Goal: Find specific page/section

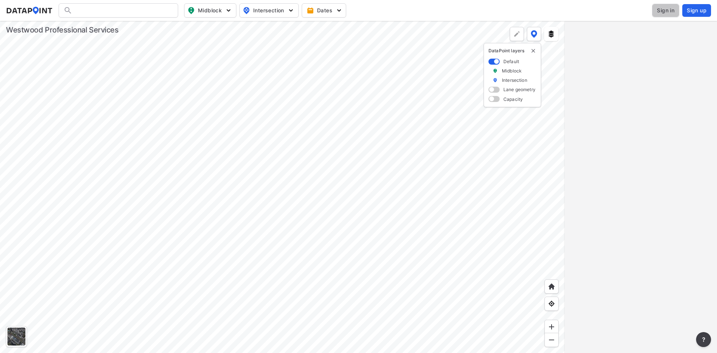
click at [663, 10] on span "Sign in" at bounding box center [666, 10] width 18 height 7
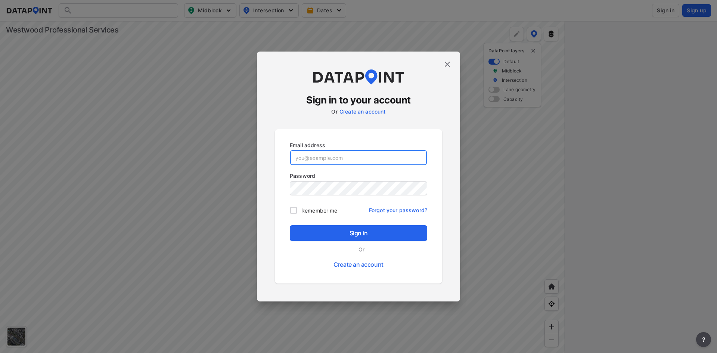
type input "[EMAIL_ADDRESS][DOMAIN_NAME]"
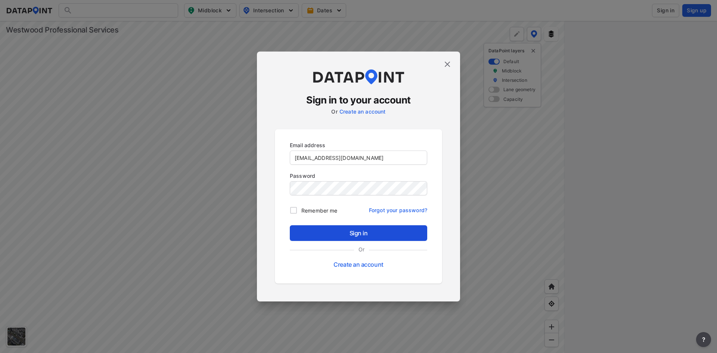
click at [342, 230] on span "Sign in" at bounding box center [358, 233] width 125 height 9
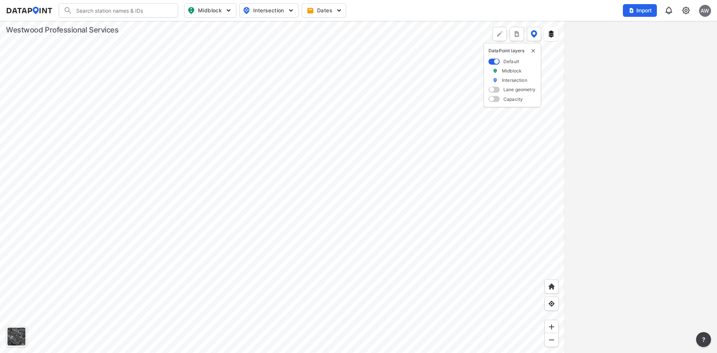
click at [101, 11] on input "Search" at bounding box center [122, 10] width 101 height 12
click at [94, 24] on li "( [STREET_ADDRESS][GEOGRAPHIC_DATA]" at bounding box center [119, 25] width 120 height 13
type input "([STREET_ADDRESS][GEOGRAPHIC_DATA]"
click at [609, 65] on div "Fairmount [GEOGRAPHIC_DATA]" at bounding box center [632, 68] width 114 height 7
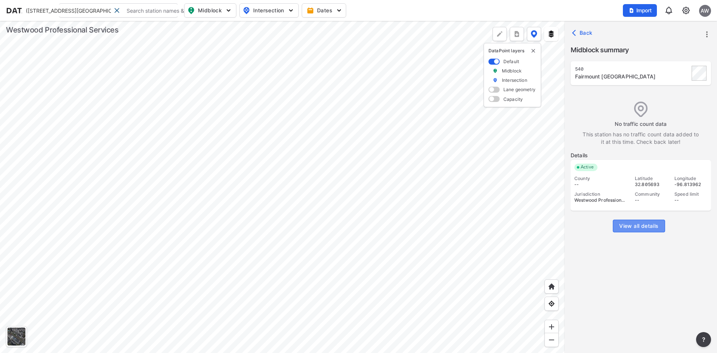
click at [634, 227] on span "View all details" at bounding box center [638, 225] width 39 height 7
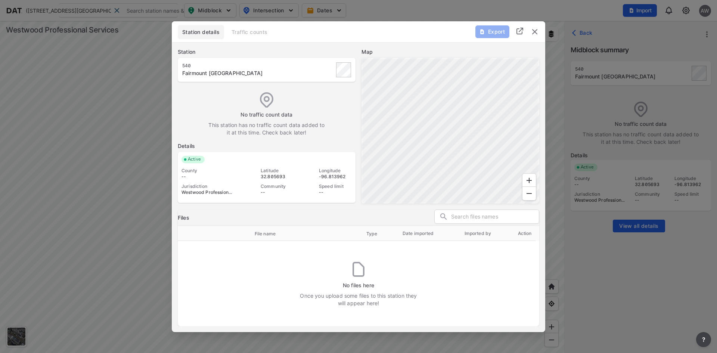
click at [533, 30] on img "delete" at bounding box center [534, 31] width 9 height 9
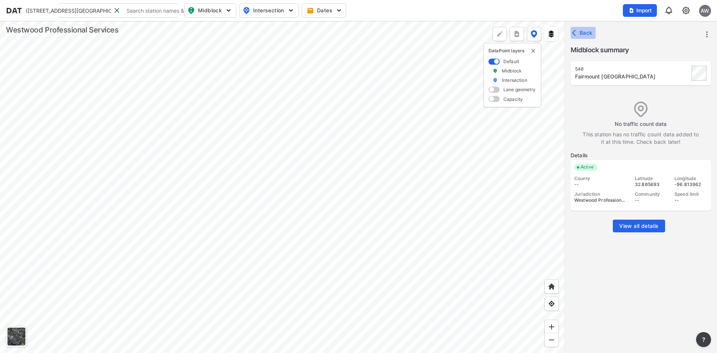
click at [584, 32] on span "Back" at bounding box center [583, 32] width 19 height 7
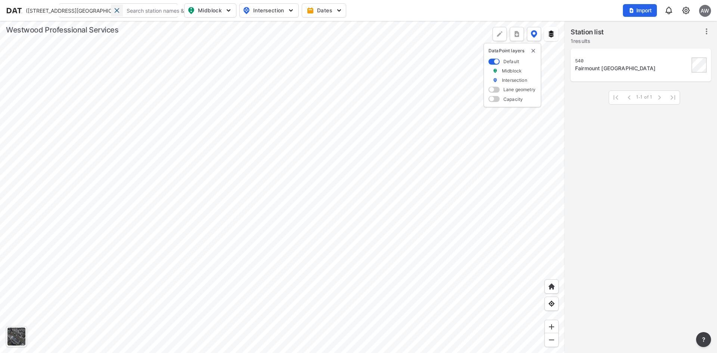
click at [117, 11] on span at bounding box center [117, 10] width 6 height 6
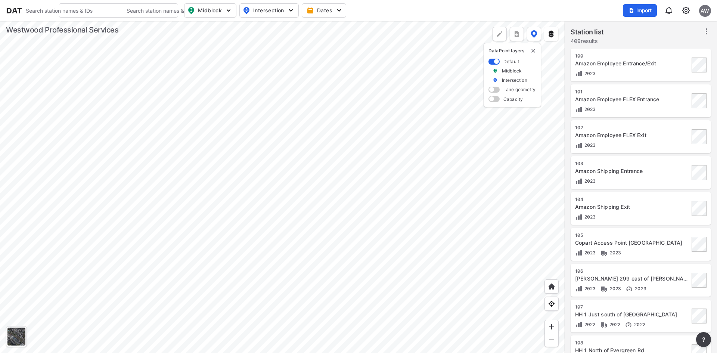
click at [402, 200] on div at bounding box center [282, 187] width 565 height 332
